Goal: Information Seeking & Learning: Check status

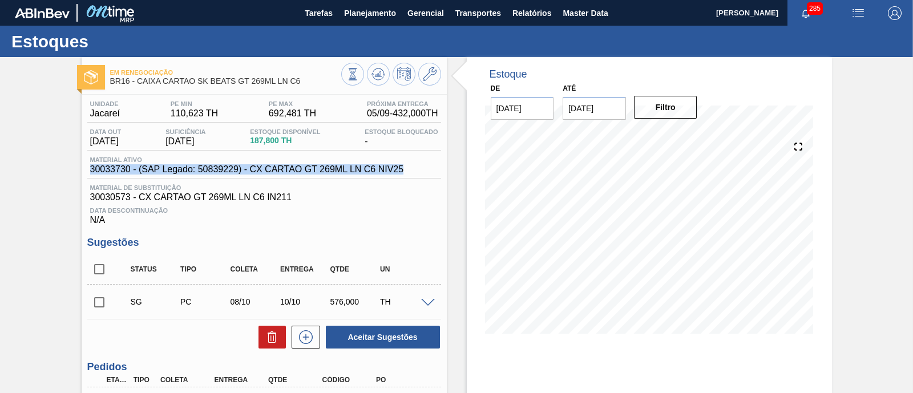
drag, startPoint x: 80, startPoint y: 172, endPoint x: 416, endPoint y: 175, distance: 335.1
click at [416, 175] on div "Unidade Jacareí PE MIN 110,623 TH PE MAX 692,481 TH Próxima Entrega 05/09 - 432…" at bounding box center [264, 302] width 365 height 415
copy span "30033730 - (SAP Legado: 50839229) - CX CARTAO GT 269ML LN C6 NIV25"
